Goal: Information Seeking & Learning: Learn about a topic

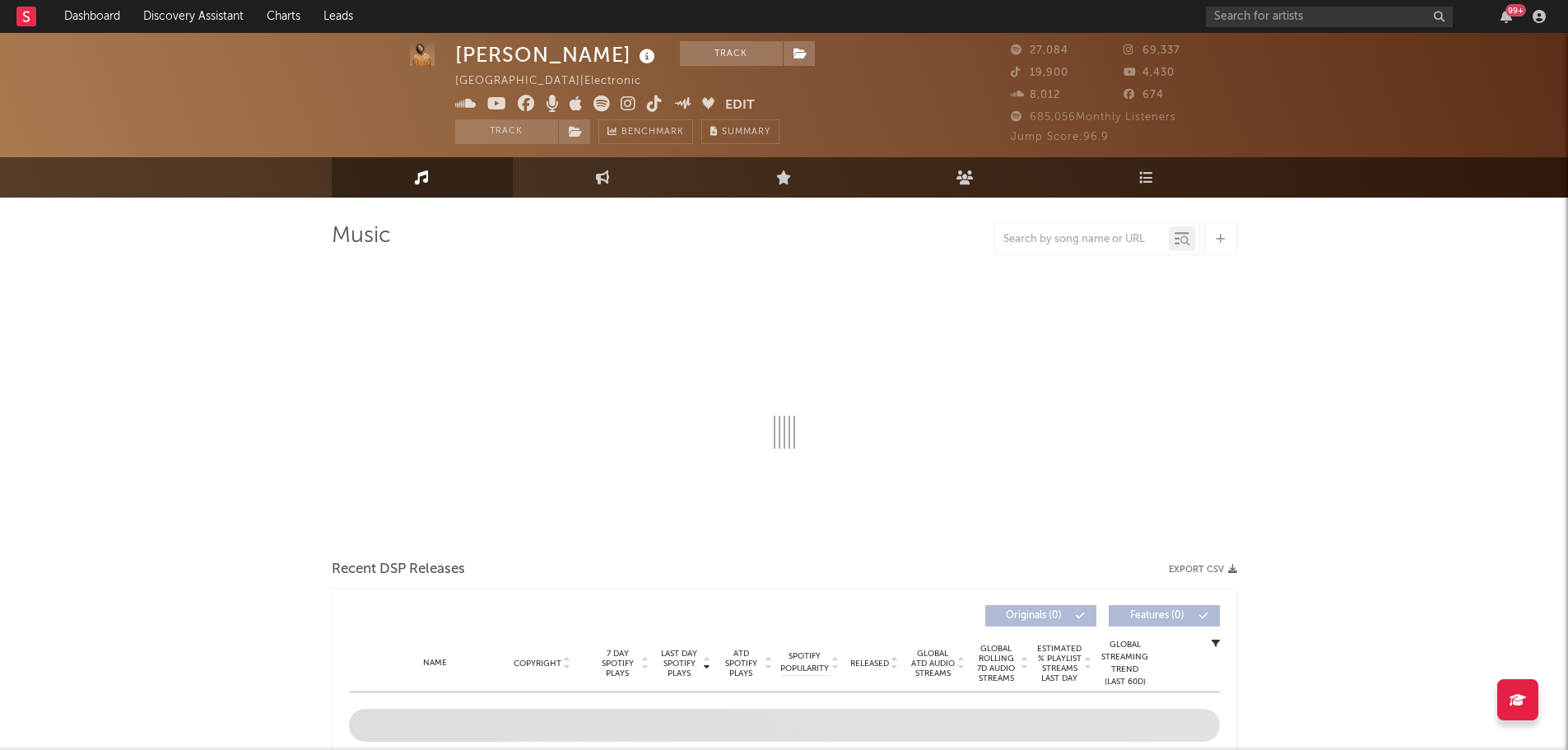
scroll to position [247, 0]
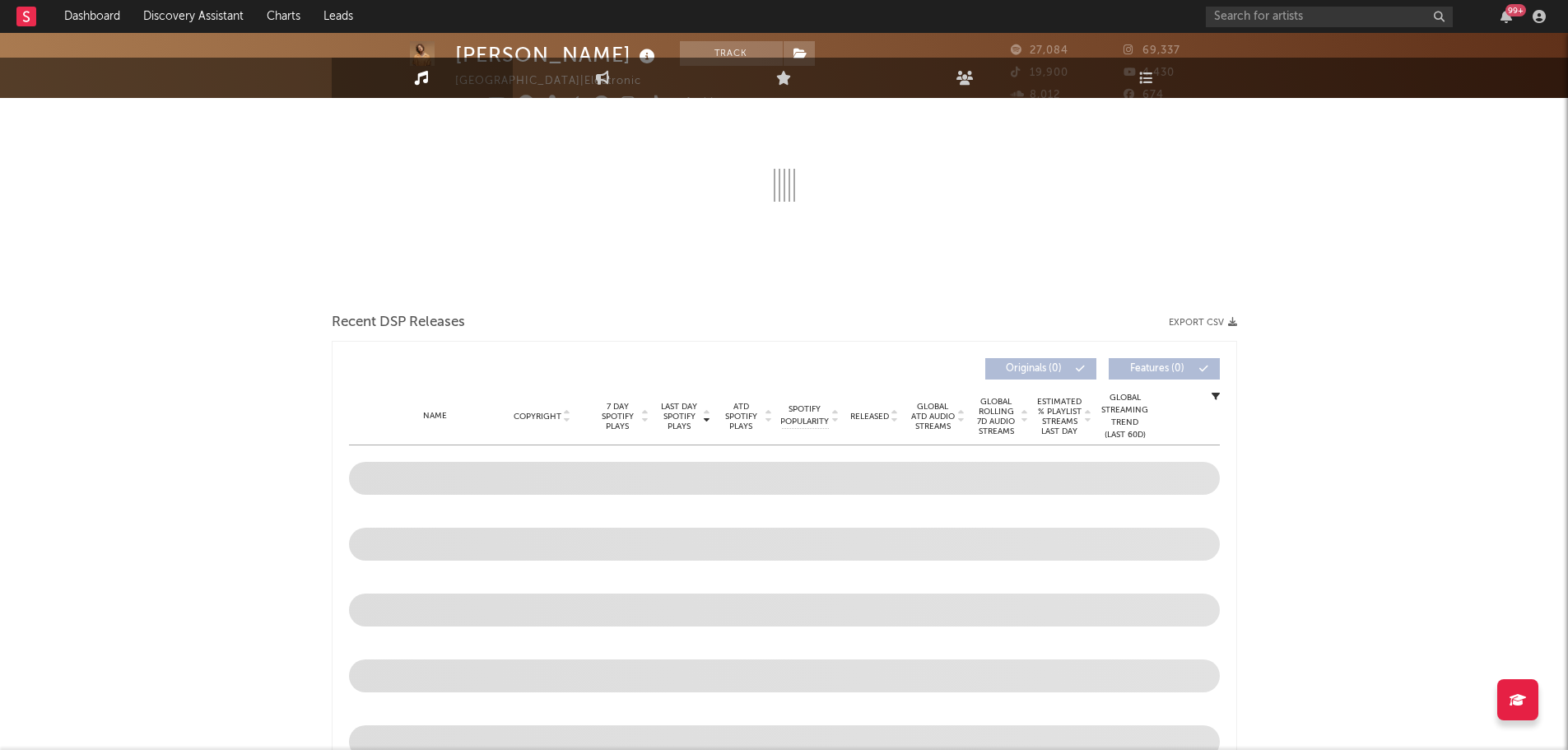
select select "6m"
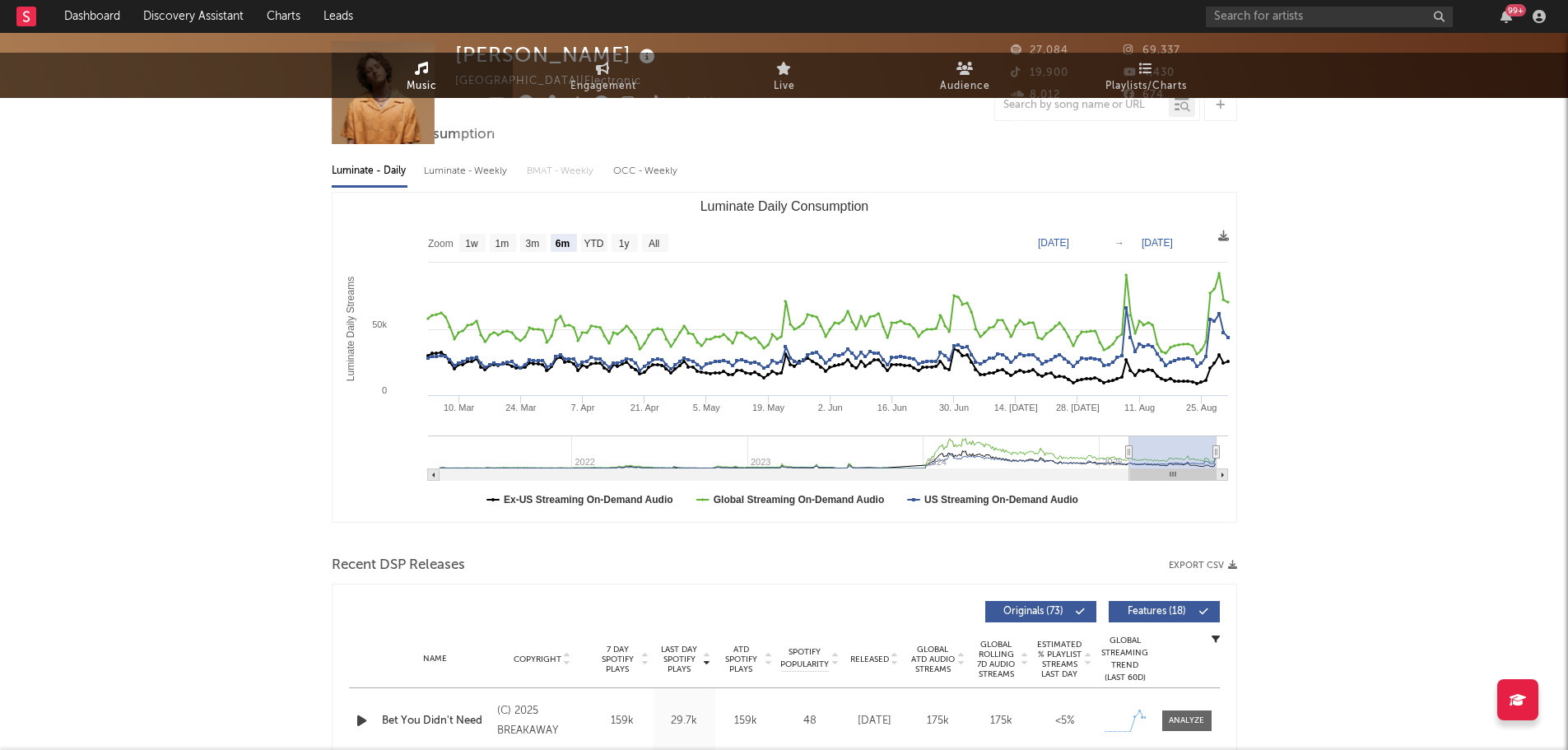
scroll to position [0, 0]
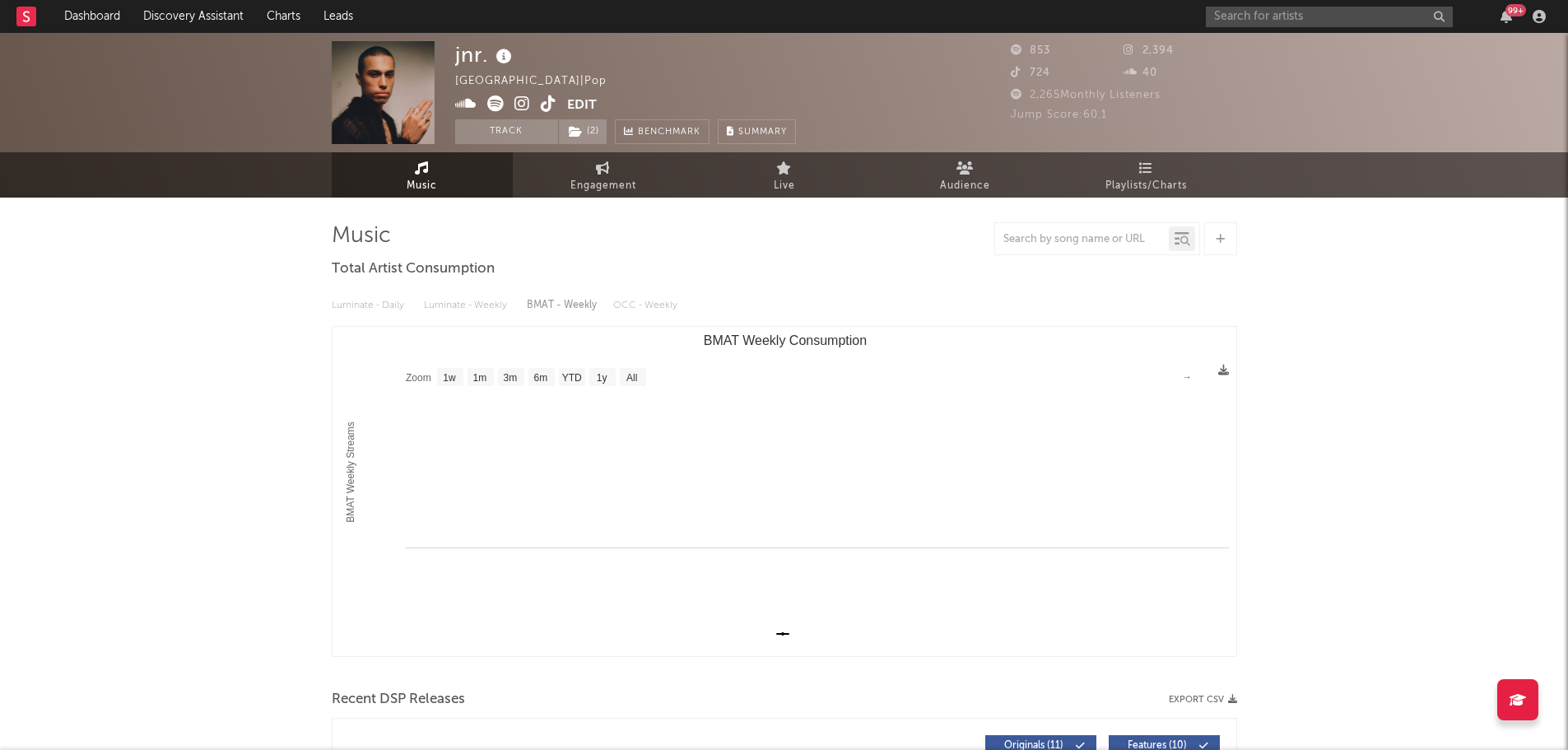
select select "1w"
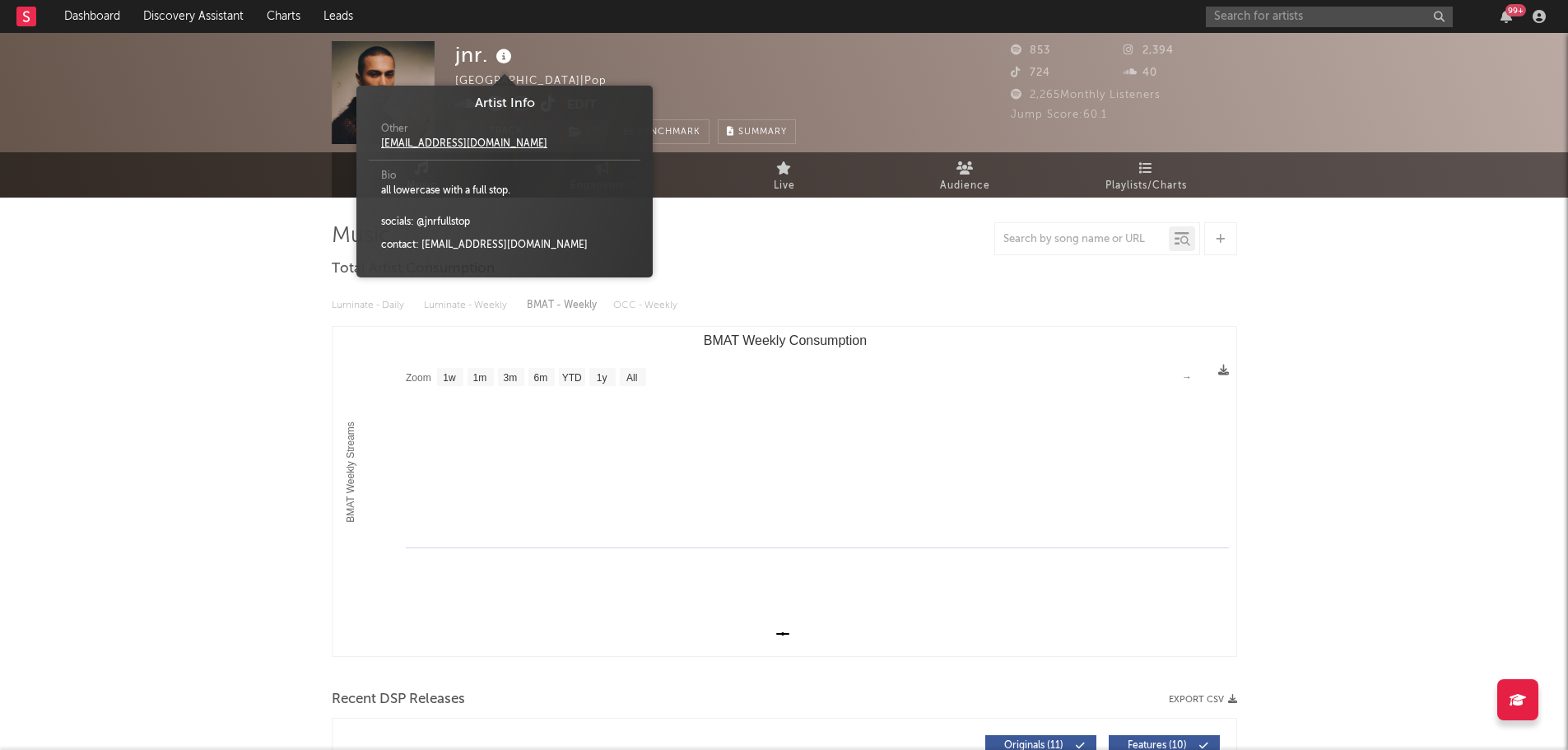
click at [506, 59] on icon at bounding box center [504, 56] width 24 height 23
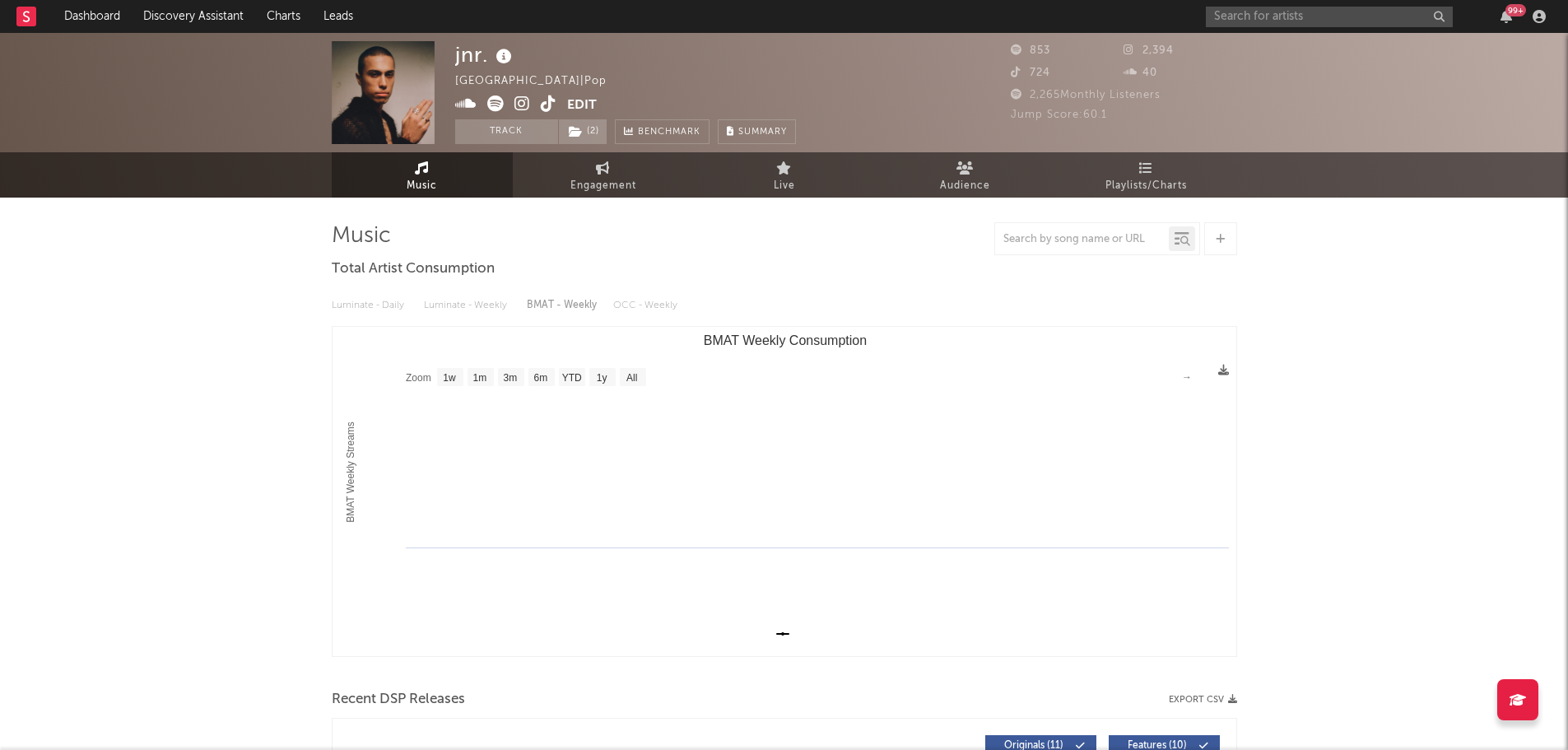
click at [506, 59] on icon at bounding box center [504, 56] width 24 height 23
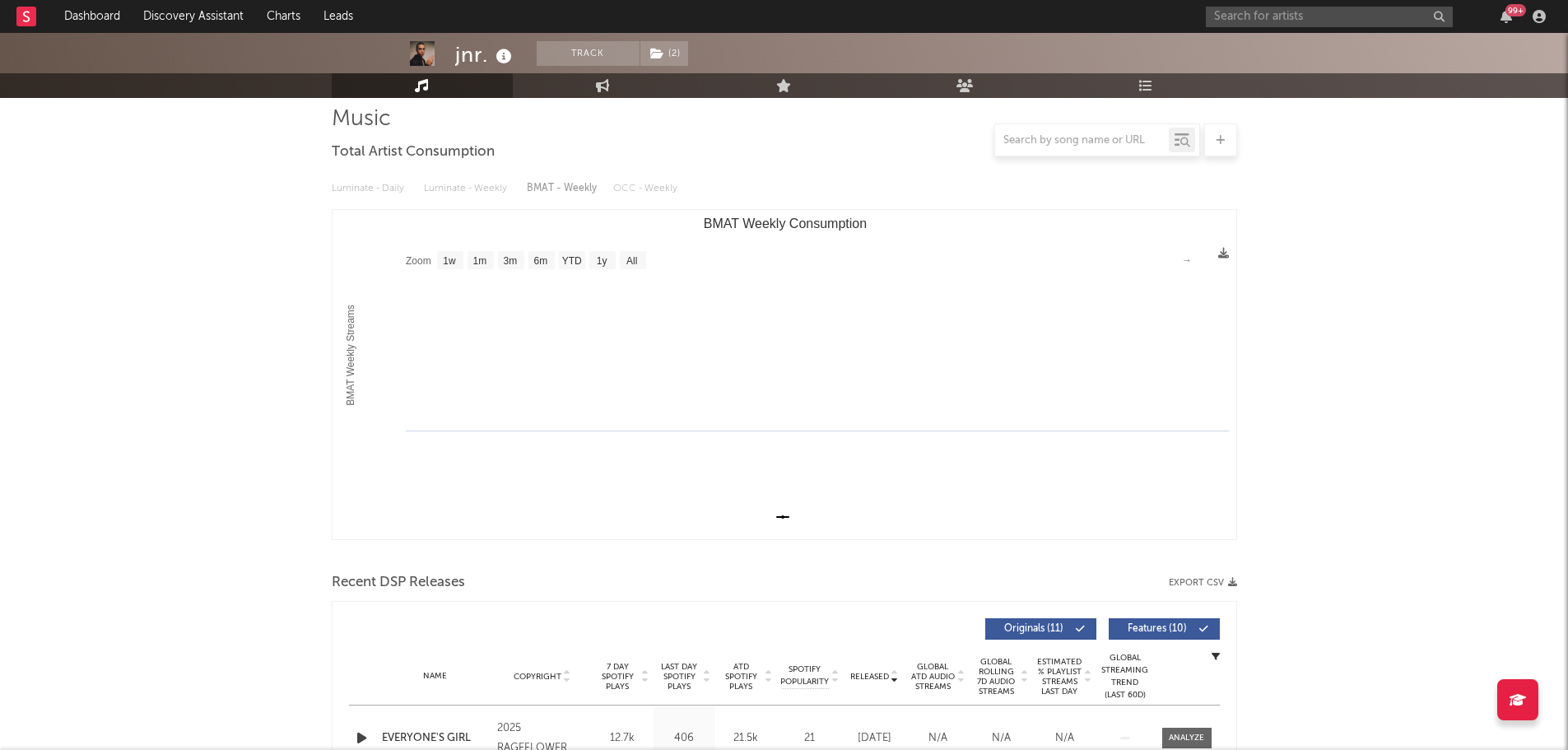
scroll to position [411, 0]
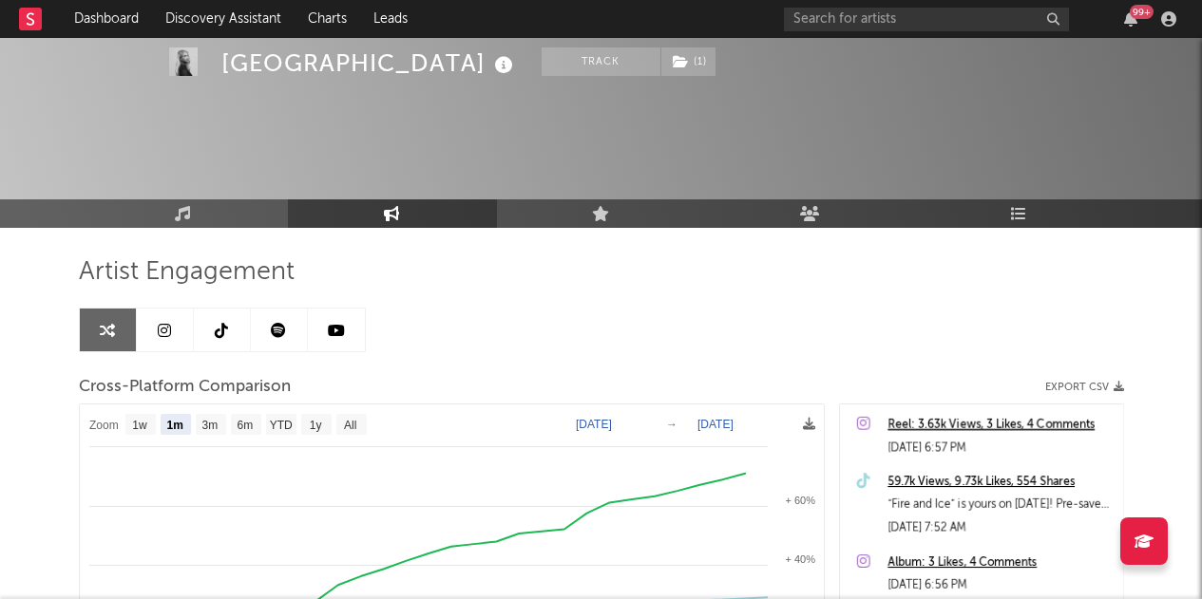
select select "1m"
